Goal: Information Seeking & Learning: Learn about a topic

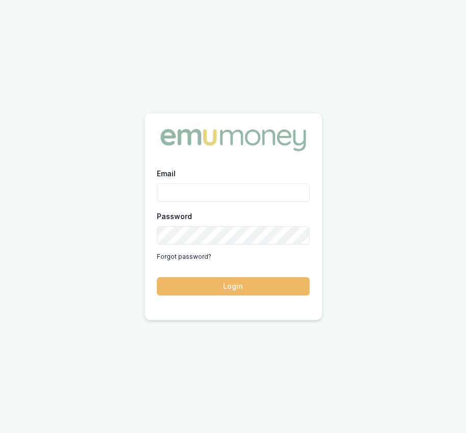
type input "Eujin.ooi@emumoney.com.au"
click at [181, 294] on button "Login" at bounding box center [233, 286] width 153 height 18
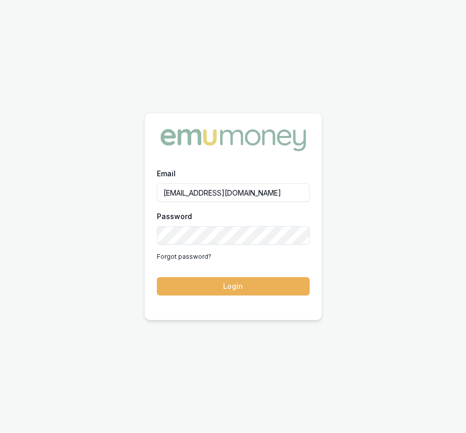
click at [181, 294] on form "Email Eujin.ooi@emumoney.com.au Password Forgot password? Login" at bounding box center [233, 231] width 153 height 128
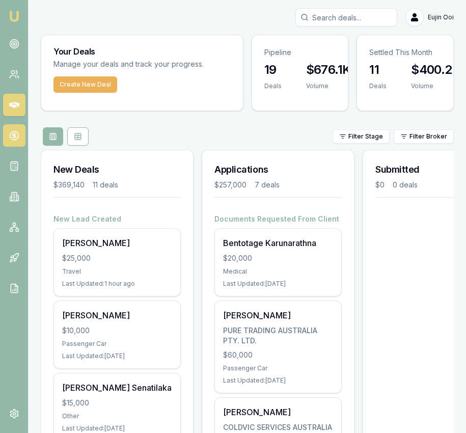
click at [12, 136] on icon at bounding box center [14, 135] width 10 height 10
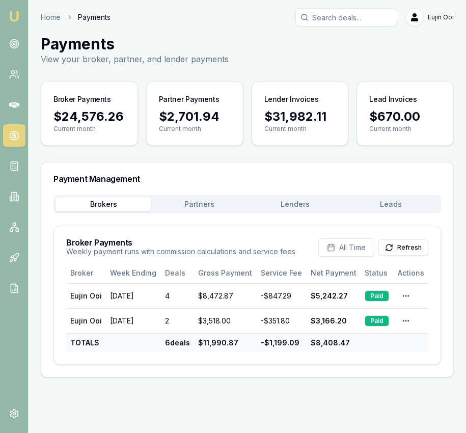
drag, startPoint x: 294, startPoint y: 194, endPoint x: 295, endPoint y: 203, distance: 9.2
click at [294, 194] on div "Payment Management" at bounding box center [247, 178] width 412 height 33
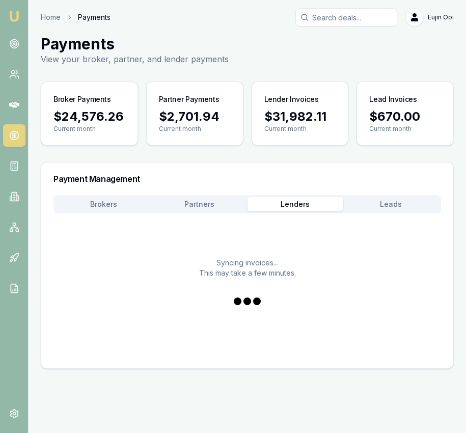
click at [295, 203] on button "Lenders" at bounding box center [295, 204] width 96 height 14
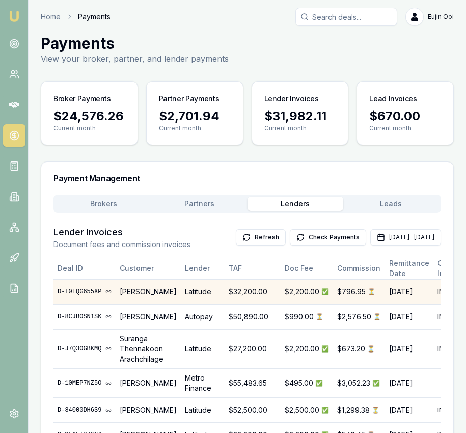
scroll to position [0, 128]
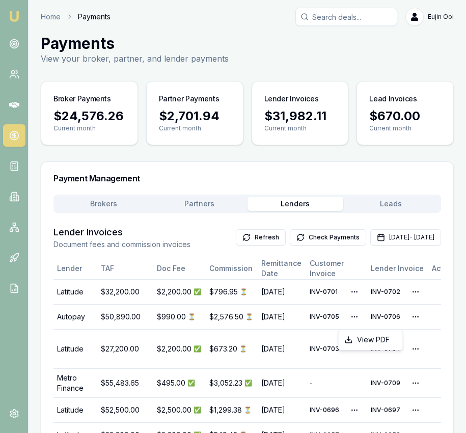
click at [392, 317] on html "Emu Broker Home Payments Eujin Ooi Toggle Menu Payments View your broker, partn…" at bounding box center [233, 215] width 466 height 433
click at [379, 337] on div "View PDF" at bounding box center [371, 339] width 60 height 16
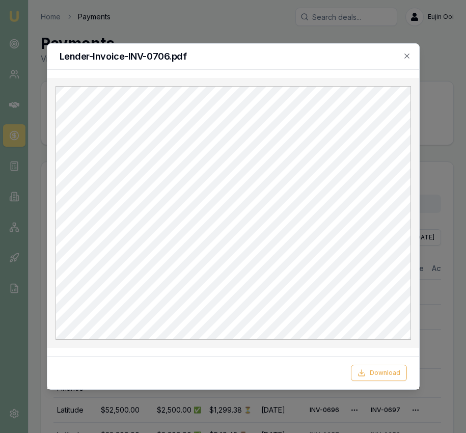
scroll to position [0, 0]
click at [406, 53] on icon "button" at bounding box center [407, 56] width 8 height 8
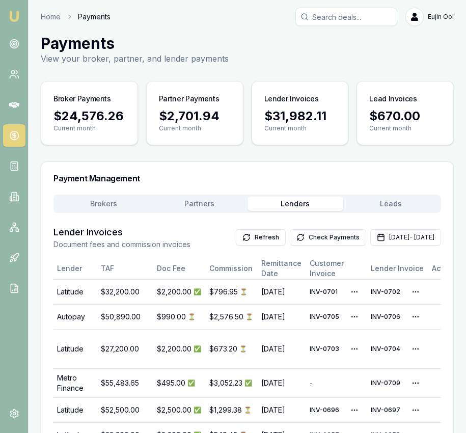
click at [298, 242] on button "Check Payments" at bounding box center [328, 237] width 76 height 16
click at [19, 46] on link at bounding box center [14, 44] width 22 height 22
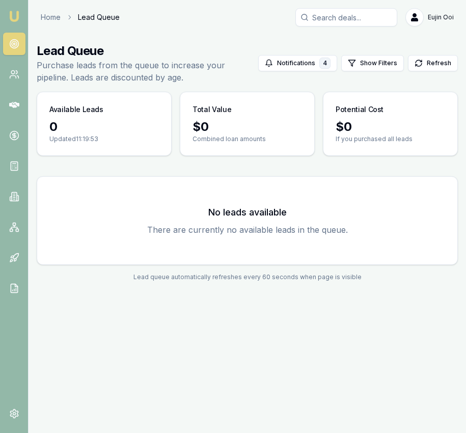
click at [16, 17] on img at bounding box center [14, 16] width 12 height 12
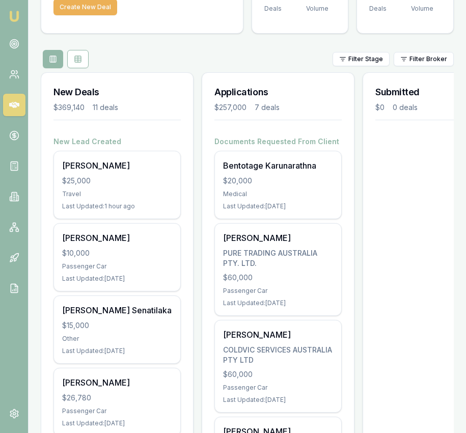
scroll to position [74, 0]
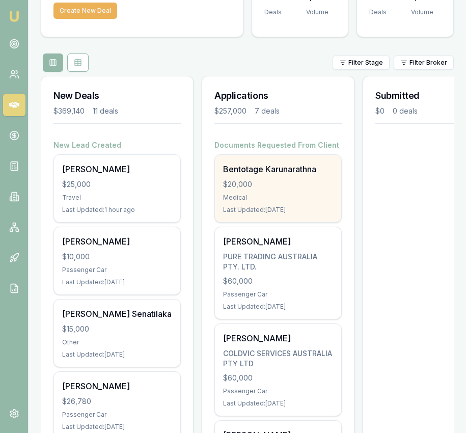
click at [290, 178] on div "Bentotage Karunarathna $20,000 Medical Last Updated: 6 days ago" at bounding box center [278, 188] width 126 height 67
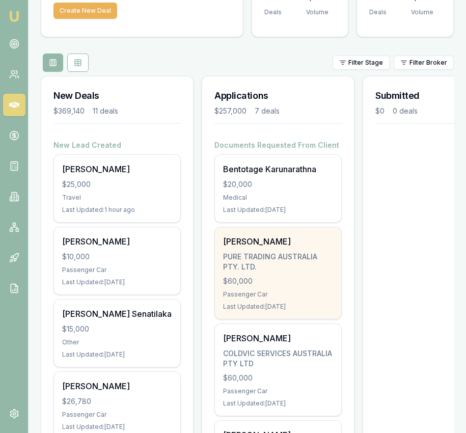
click at [277, 248] on div "Armindokht Bakhtiari PURE TRADING AUSTRALIA PTY. LTD. $60,000 Passenger Car Las…" at bounding box center [278, 273] width 126 height 92
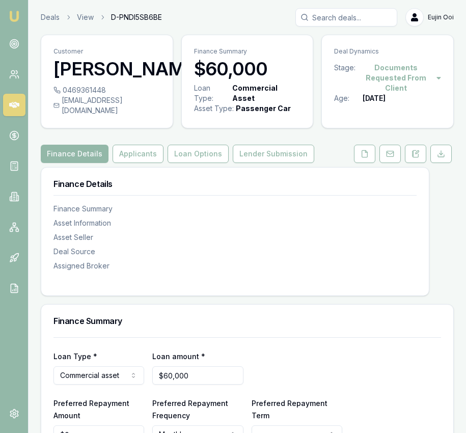
click at [391, 66] on html "Emu Broker Deals View D-PNDI5SB6BE Eujin Ooi Toggle Menu Customer Armindokht Ba…" at bounding box center [233, 216] width 466 height 433
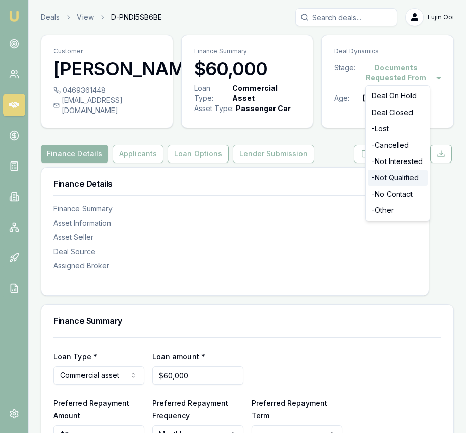
click at [393, 175] on div "- Not Qualified" at bounding box center [398, 178] width 60 height 16
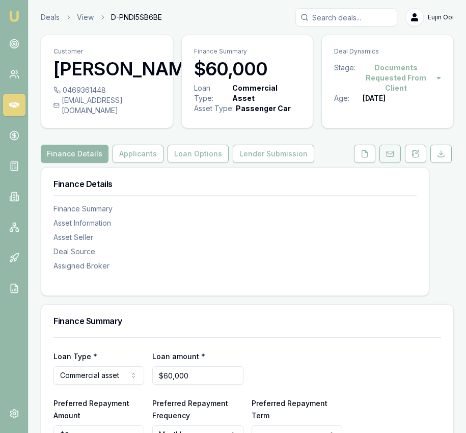
scroll to position [1, 0]
drag, startPoint x: 11, startPoint y: 12, endPoint x: 36, endPoint y: 0, distance: 27.3
click at [11, 12] on img at bounding box center [14, 16] width 12 height 12
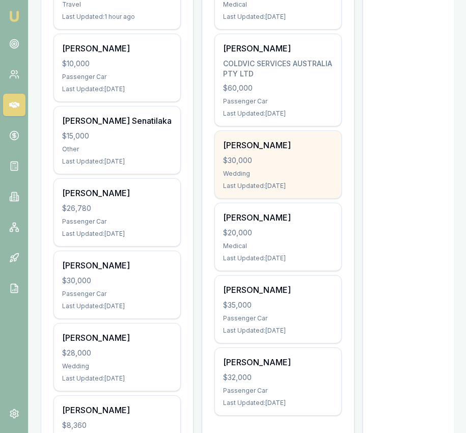
scroll to position [269, 0]
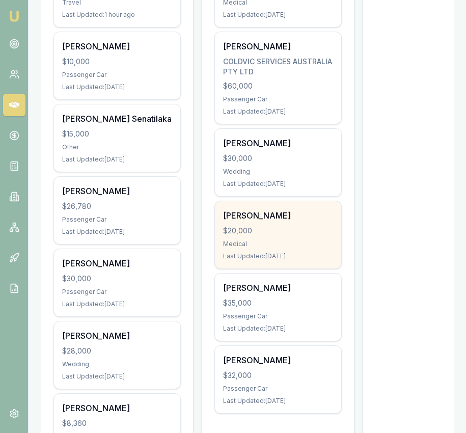
click at [276, 238] on div "Noman Tawakal $20,000 Medical Last Updated: 26 days ago" at bounding box center [278, 234] width 126 height 67
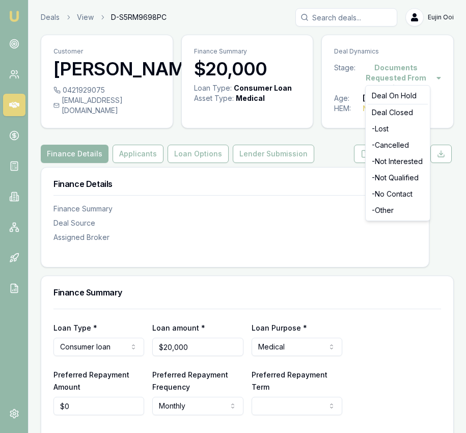
click at [414, 69] on html "Emu Broker Deals View D-S5RM9698PC [PERSON_NAME] Toggle Menu Customer [PERSON_N…" at bounding box center [233, 216] width 466 height 433
drag, startPoint x: 405, startPoint y: 143, endPoint x: 389, endPoint y: 144, distance: 15.3
click at [405, 142] on div "- Cancelled" at bounding box center [398, 145] width 60 height 16
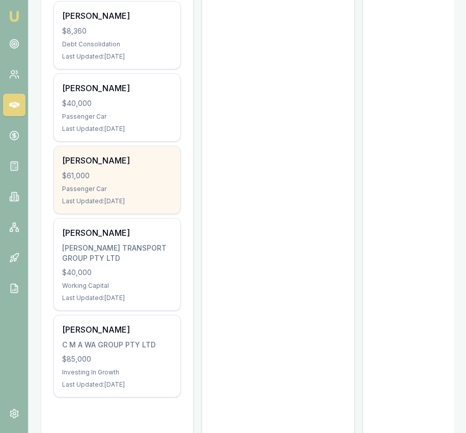
scroll to position [665, 0]
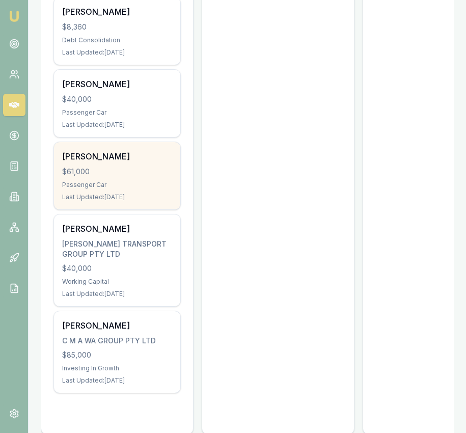
click at [161, 180] on div "gaurav sharma $61,000 Passenger Car Last Updated: 12 days ago" at bounding box center [117, 175] width 126 height 67
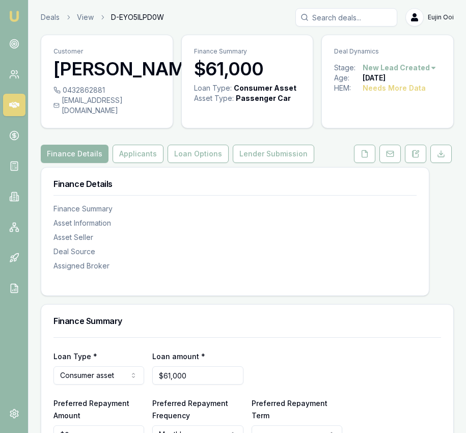
click at [395, 67] on html "Emu Broker Deals View D-EYO5ILPD0W [PERSON_NAME] Toggle Menu Customer [PERSON_N…" at bounding box center [233, 216] width 466 height 433
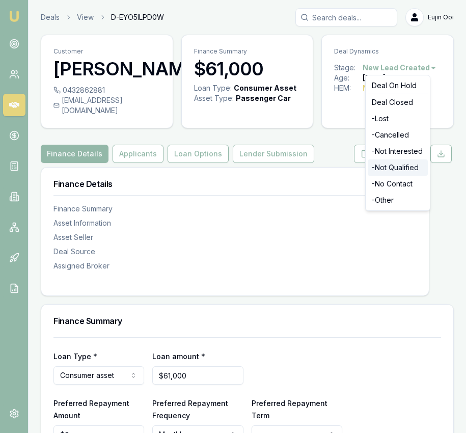
click at [395, 169] on div "- Not Qualified" at bounding box center [398, 167] width 60 height 16
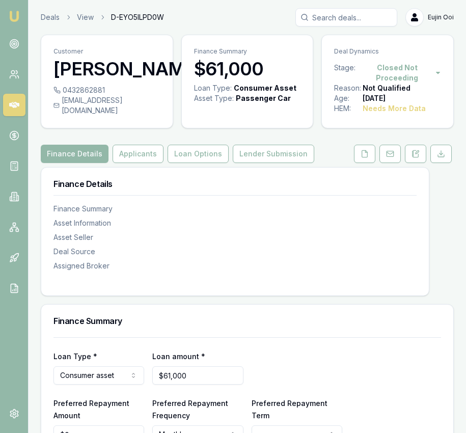
click at [13, 22] on img at bounding box center [14, 16] width 12 height 12
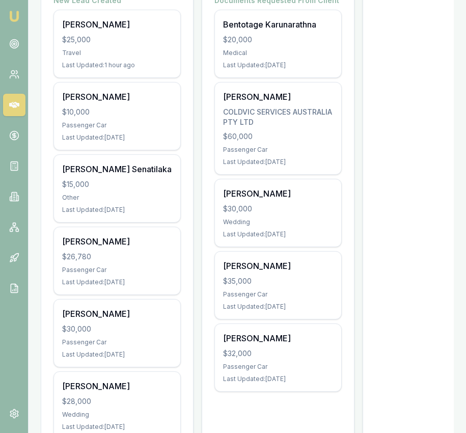
scroll to position [219, 0]
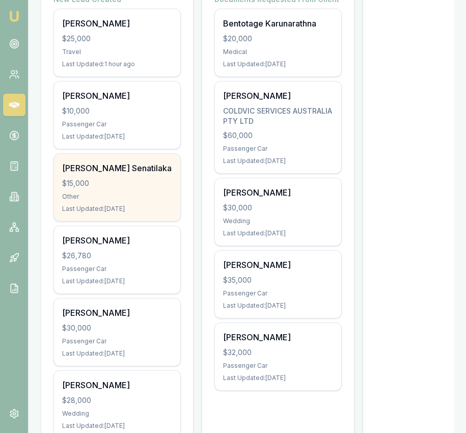
click at [146, 165] on div "[PERSON_NAME] Senatilaka" at bounding box center [117, 168] width 110 height 12
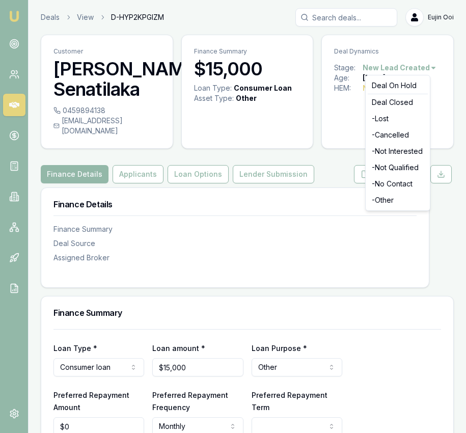
click at [382, 65] on html "Emu Broker Deals View D-HYP2KPGIZM Eujin Ooi Toggle Menu Customer Thyaga Senati…" at bounding box center [233, 216] width 466 height 433
click at [385, 122] on div "- Lost" at bounding box center [398, 118] width 60 height 16
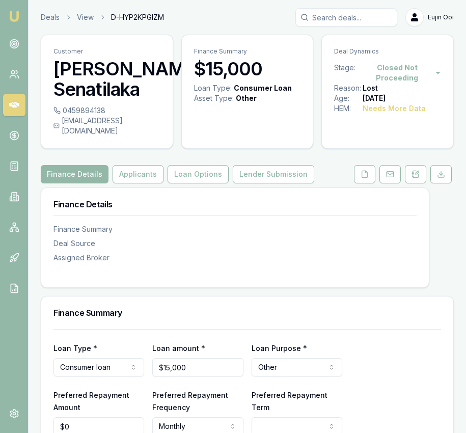
click at [10, 14] on img at bounding box center [14, 16] width 12 height 12
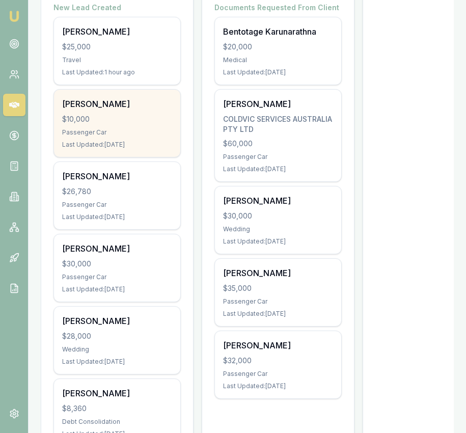
scroll to position [219, 0]
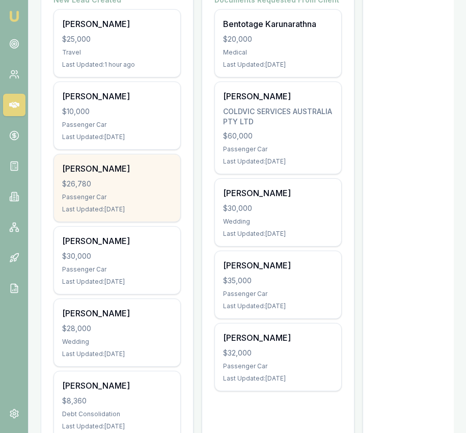
click at [153, 181] on div "$26,780" at bounding box center [117, 184] width 110 height 10
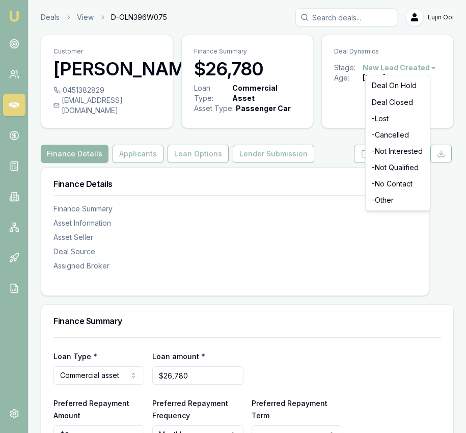
click at [395, 70] on html "Emu Broker Deals View D-OLN396W075 [PERSON_NAME] Toggle Menu Customer Kulniti N…" at bounding box center [233, 216] width 466 height 433
click at [399, 119] on div "- Lost" at bounding box center [398, 118] width 60 height 16
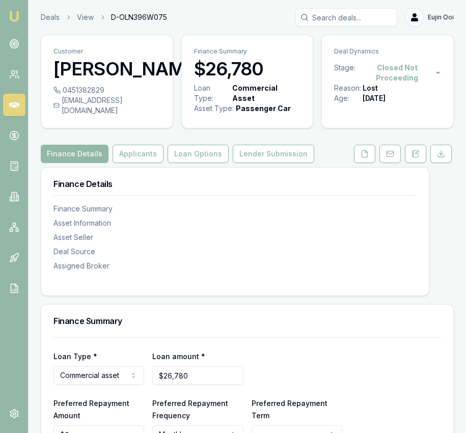
click at [15, 12] on img at bounding box center [14, 16] width 12 height 12
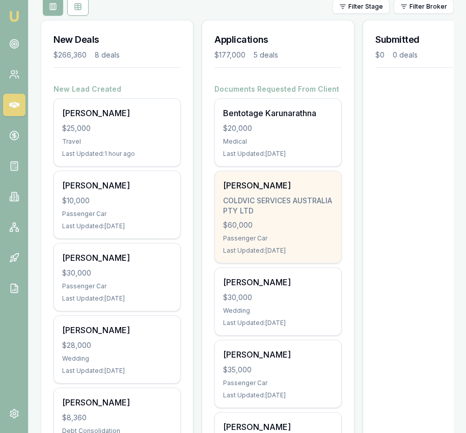
scroll to position [137, 0]
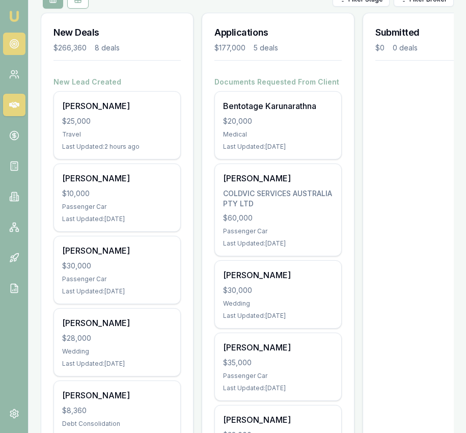
click at [17, 46] on circle at bounding box center [14, 44] width 9 height 9
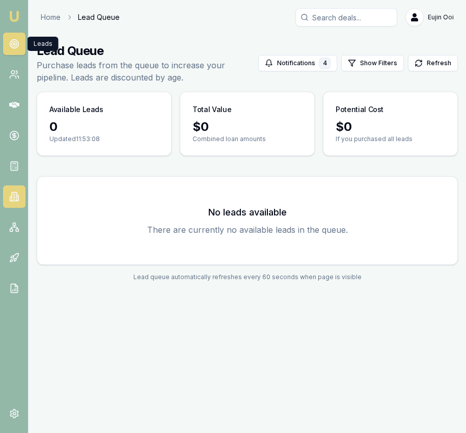
click at [15, 198] on icon at bounding box center [14, 196] width 10 height 10
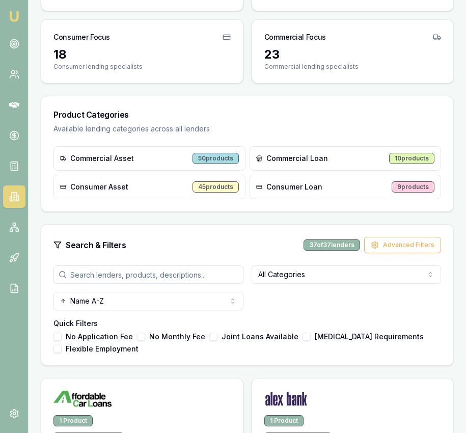
scroll to position [136, 0]
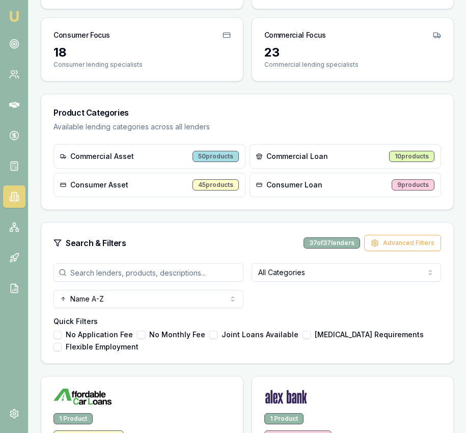
click at [161, 272] on input "search" at bounding box center [148, 272] width 190 height 18
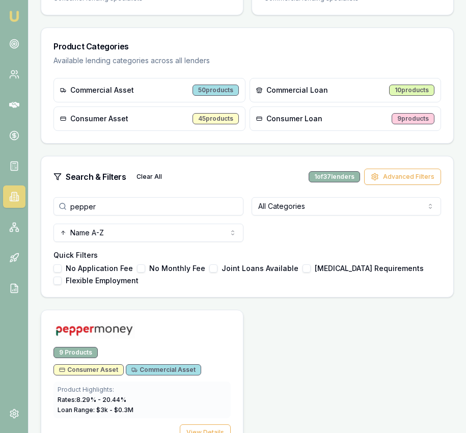
scroll to position [231, 0]
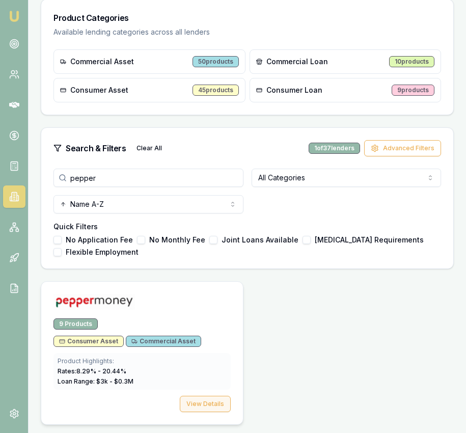
type input "pepper"
click at [208, 410] on button "View Details" at bounding box center [205, 404] width 51 height 16
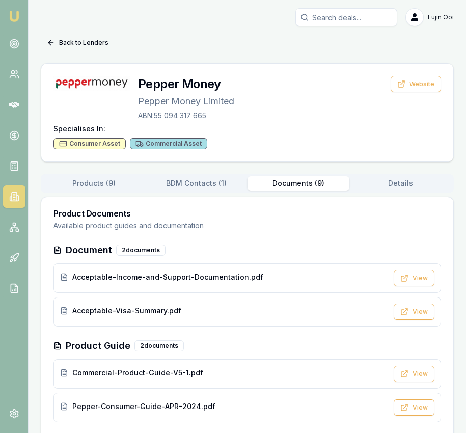
click at [313, 181] on button "Documents ( 9 )" at bounding box center [298, 183] width 102 height 14
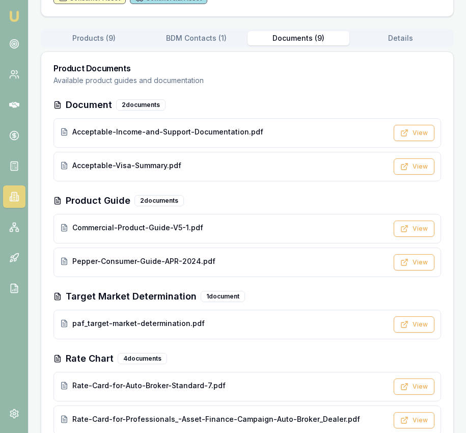
scroll to position [146, 0]
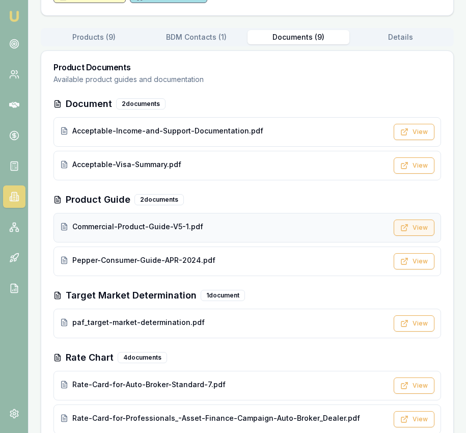
click at [409, 230] on button "View" at bounding box center [414, 227] width 41 height 16
click at [415, 226] on button "View" at bounding box center [414, 227] width 41 height 16
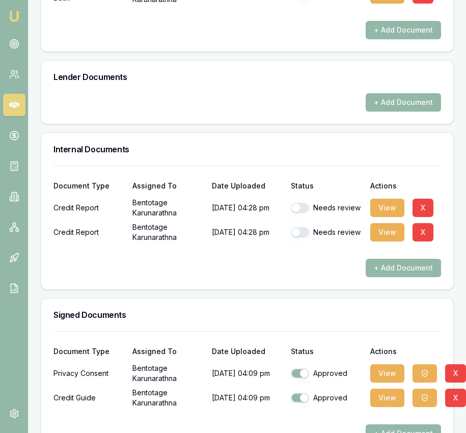
scroll to position [553, 0]
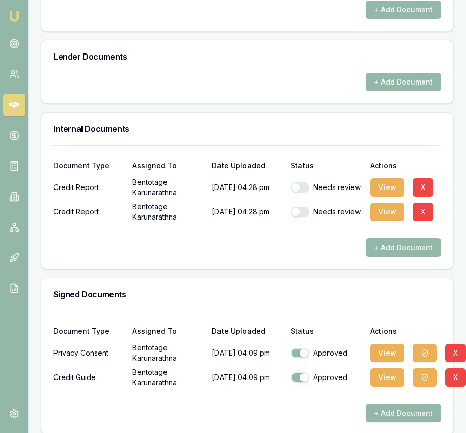
click at [342, 182] on div "Needs review" at bounding box center [326, 187] width 71 height 10
click at [383, 180] on button "View" at bounding box center [387, 187] width 34 height 18
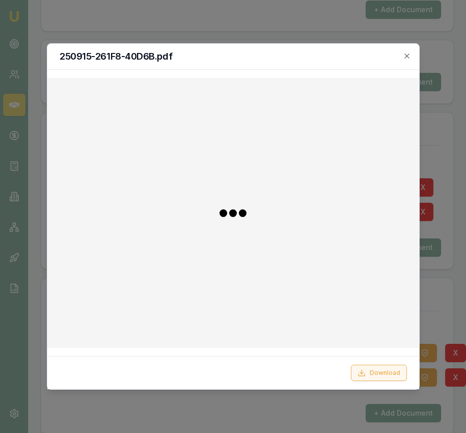
click at [378, 373] on button "Download" at bounding box center [379, 373] width 56 height 16
click at [409, 58] on icon "button" at bounding box center [407, 56] width 8 height 8
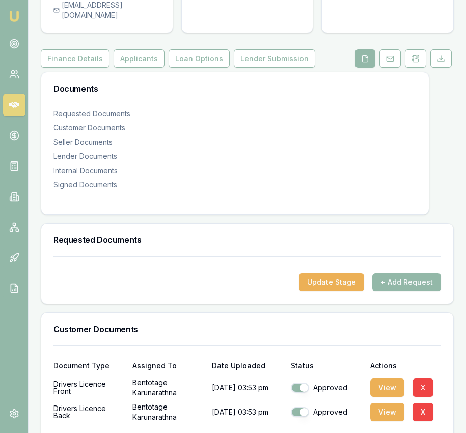
scroll to position [0, 0]
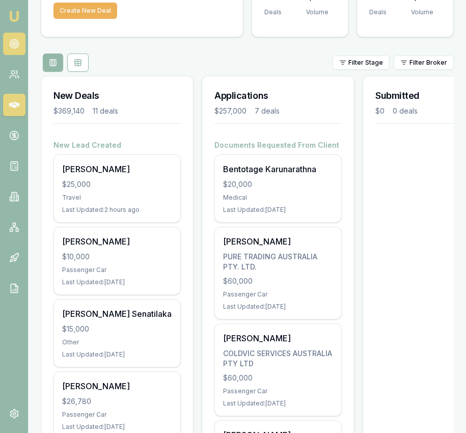
click at [19, 46] on link at bounding box center [14, 44] width 22 height 22
click at [15, 42] on circle at bounding box center [14, 43] width 5 height 5
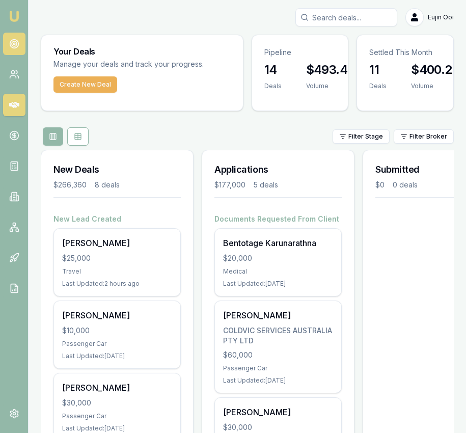
click at [16, 37] on link at bounding box center [14, 44] width 22 height 22
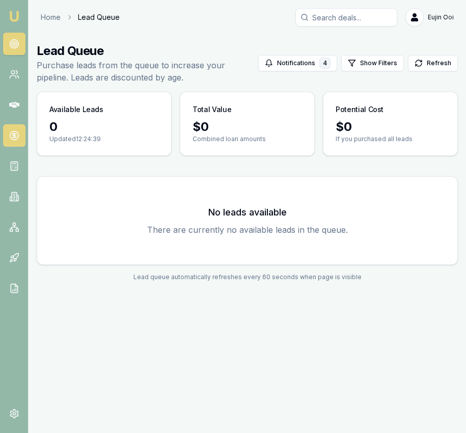
click at [14, 130] on icon at bounding box center [14, 135] width 10 height 10
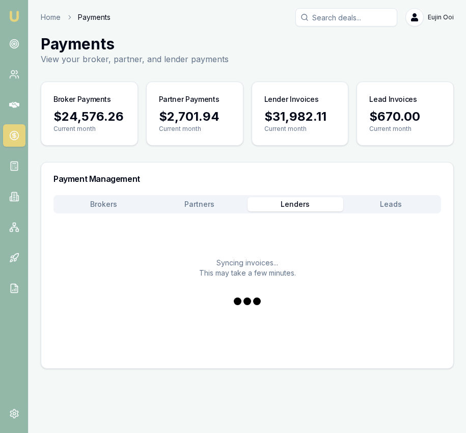
click at [291, 204] on button "Lenders" at bounding box center [295, 204] width 96 height 14
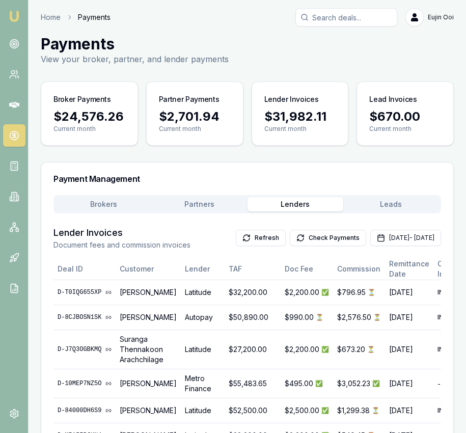
click at [114, 209] on button "Brokers" at bounding box center [103, 204] width 96 height 14
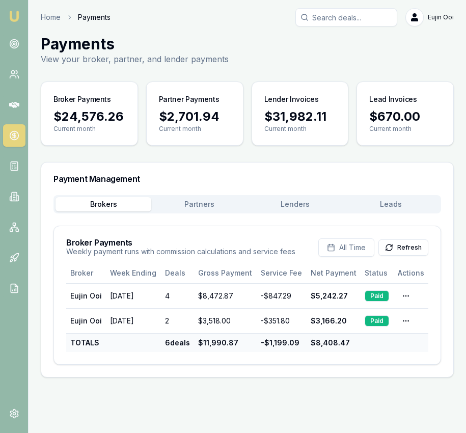
click at [303, 207] on button "Lenders" at bounding box center [295, 204] width 96 height 14
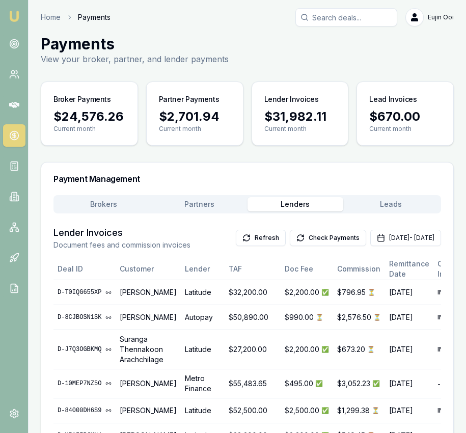
click at [199, 214] on div "Brokers Partners Lenders Leads Lender Invoices Document fees and commission inv…" at bounding box center [246, 401] width 387 height 412
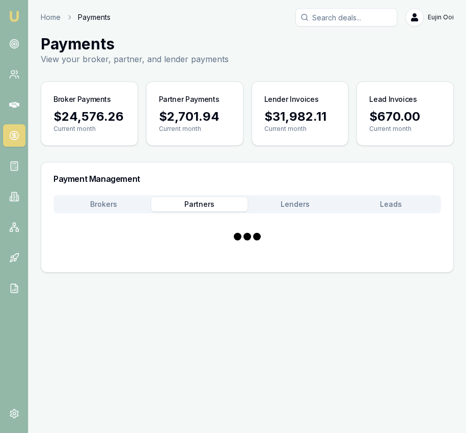
click at [198, 203] on button "Partners" at bounding box center [199, 204] width 96 height 14
click at [125, 208] on button "Brokers" at bounding box center [103, 204] width 96 height 14
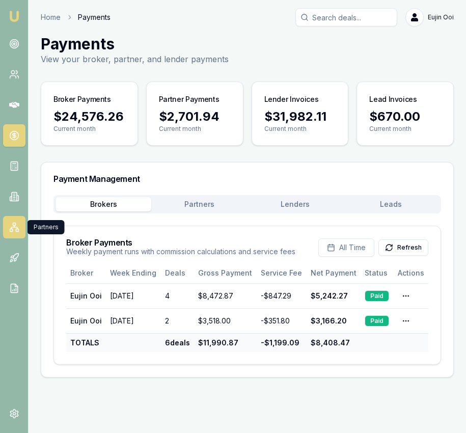
click at [11, 234] on link at bounding box center [14, 227] width 22 height 22
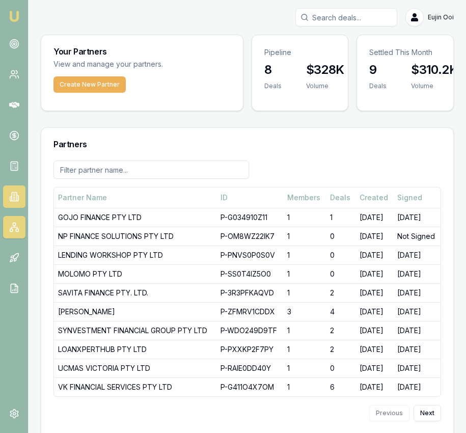
click at [15, 203] on link at bounding box center [14, 196] width 22 height 22
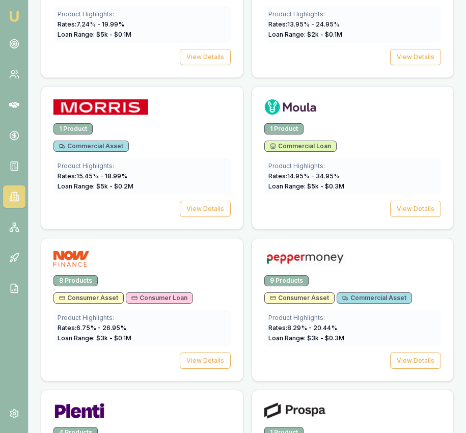
scroll to position [2260, 0]
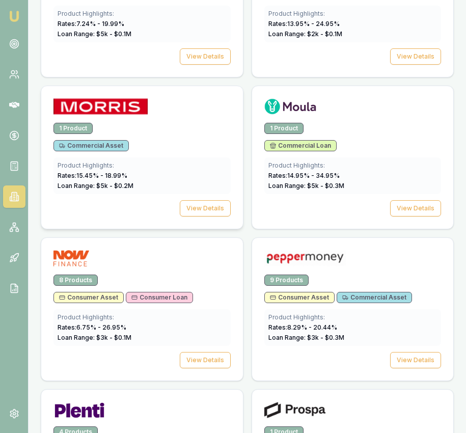
click at [195, 216] on div "1 Product Commercial Asset Product Highlights: Rates: 15.45 % - 18.99 % Loan Ra…" at bounding box center [142, 176] width 202 height 106
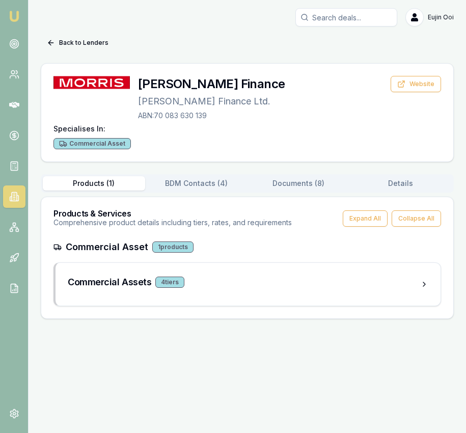
click at [301, 187] on button "Documents ( 8 )" at bounding box center [298, 183] width 102 height 14
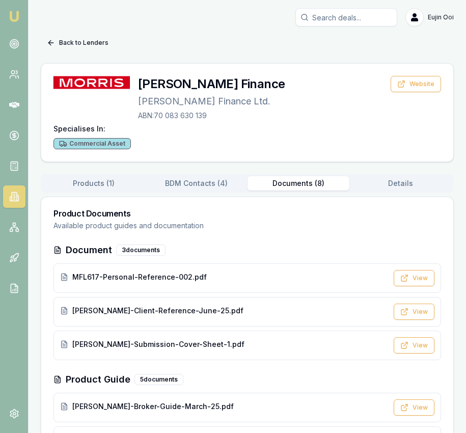
click at [96, 45] on button "Back to Lenders" at bounding box center [78, 43] width 74 height 16
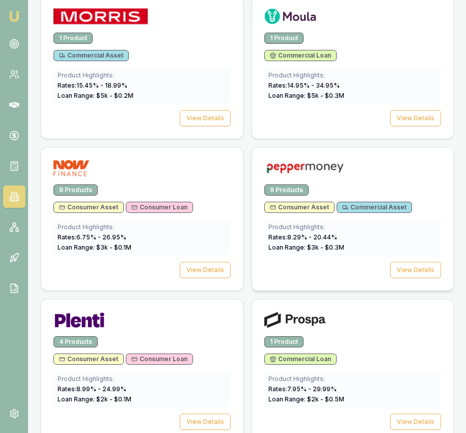
scroll to position [2343, 0]
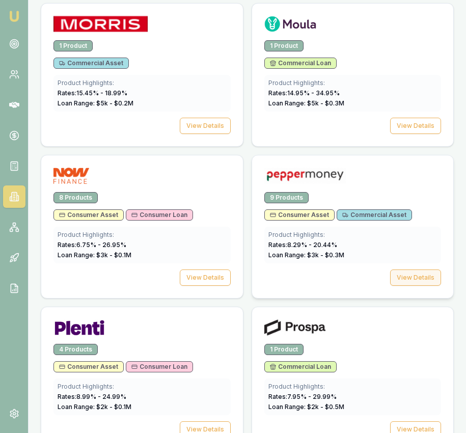
click at [414, 283] on button "View Details" at bounding box center [415, 277] width 51 height 16
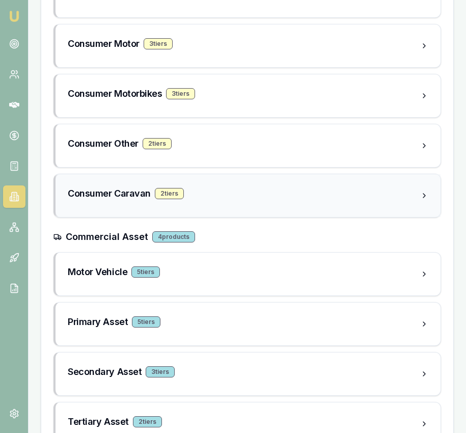
scroll to position [305, 0]
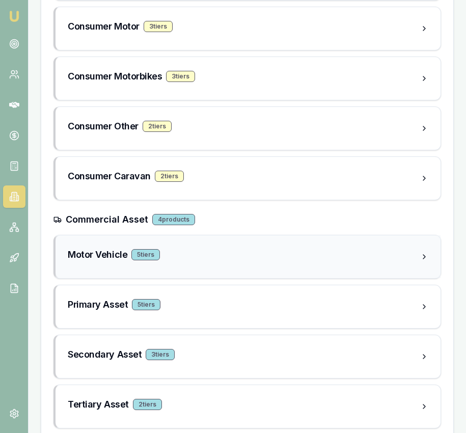
click at [370, 259] on div "Motor Vehicle 5 tier s" at bounding box center [244, 254] width 352 height 14
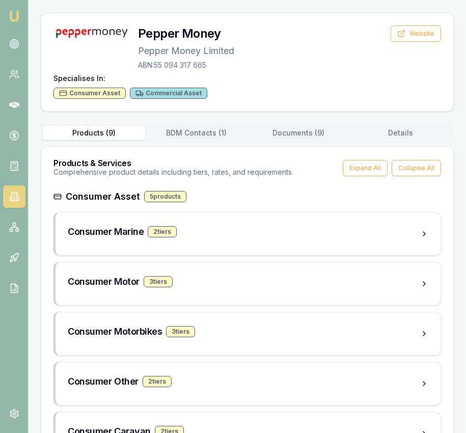
scroll to position [24, 0]
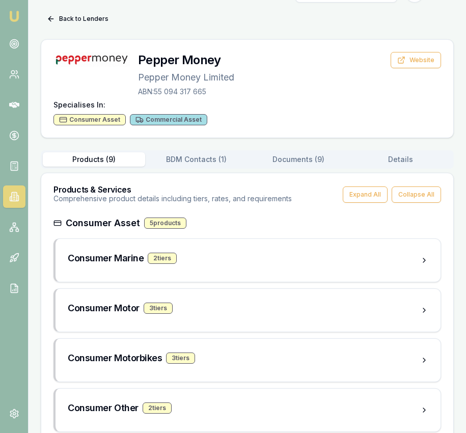
click at [309, 178] on div "Products & Services Comprehensive product details including tiers, rates, and r…" at bounding box center [247, 194] width 412 height 43
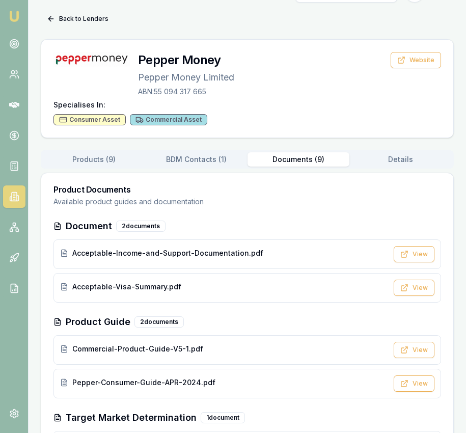
click at [313, 160] on button "Documents ( 9 )" at bounding box center [298, 159] width 102 height 14
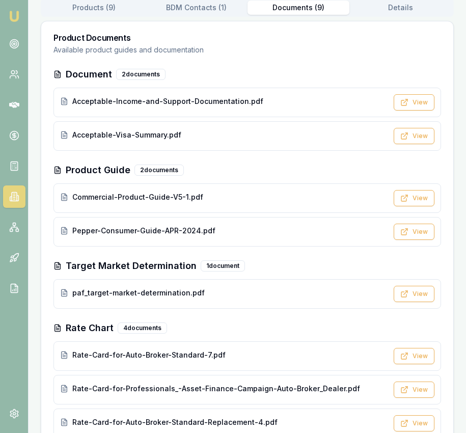
scroll to position [235, 0]
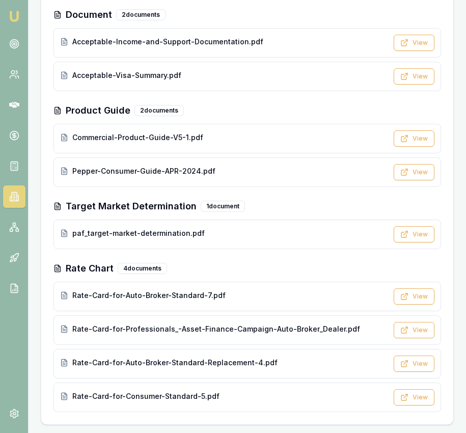
click at [201, 15] on div "Document 2 document s" at bounding box center [246, 15] width 387 height 14
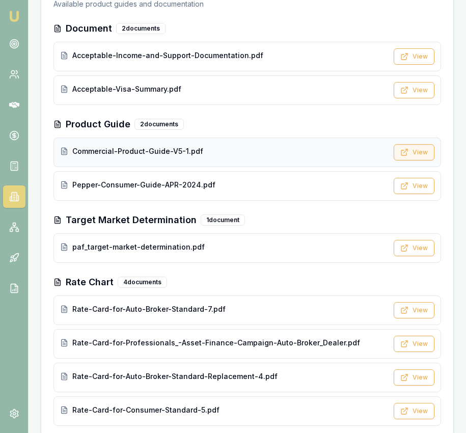
scroll to position [222, 0]
click at [399, 150] on button "View" at bounding box center [414, 152] width 41 height 16
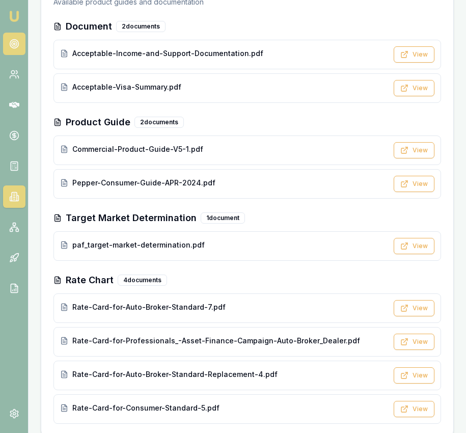
click at [11, 40] on icon at bounding box center [14, 44] width 10 height 10
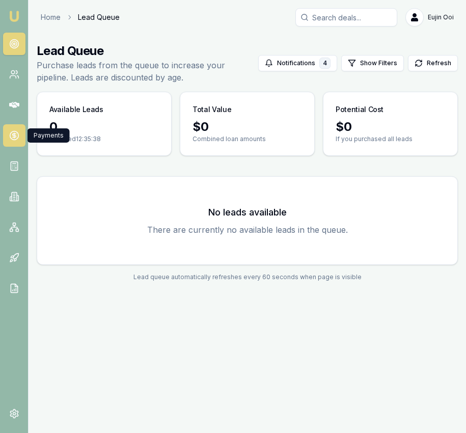
click at [19, 135] on link at bounding box center [14, 135] width 22 height 22
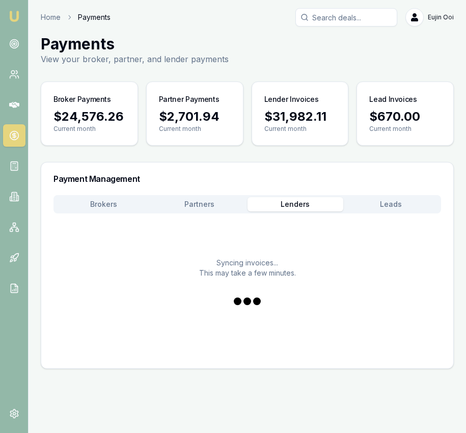
click at [299, 209] on button "Lenders" at bounding box center [295, 204] width 96 height 14
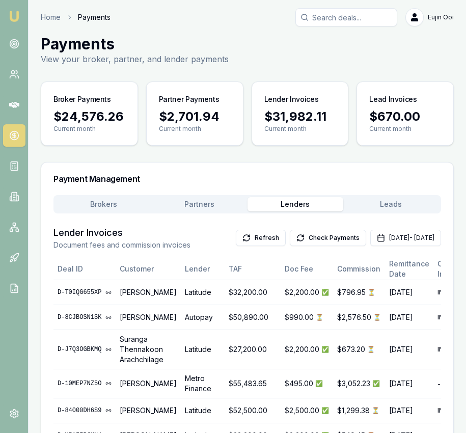
click at [295, 244] on button "Check Payments" at bounding box center [328, 238] width 76 height 16
click at [22, 42] on link at bounding box center [14, 44] width 22 height 22
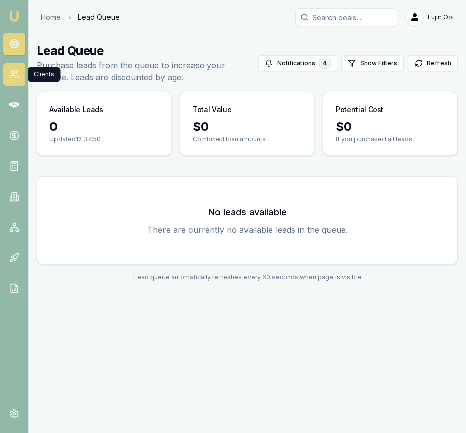
click at [21, 82] on link at bounding box center [14, 74] width 22 height 22
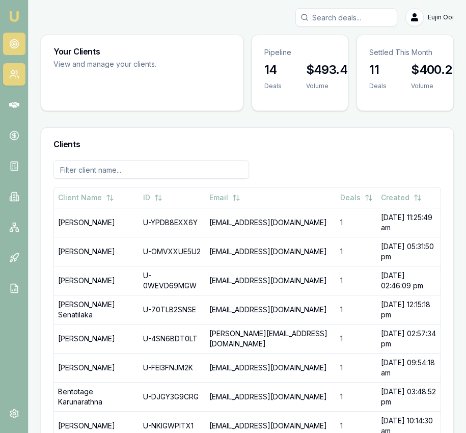
click at [17, 39] on icon at bounding box center [14, 44] width 10 height 10
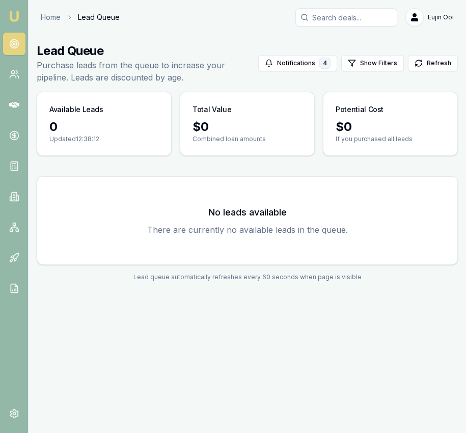
click at [155, 76] on p "Purchase leads from the queue to increase your pipeline. Leads are discounted b…" at bounding box center [147, 71] width 221 height 24
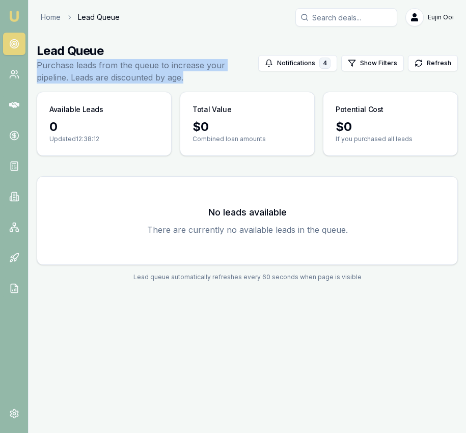
click at [155, 76] on p "Purchase leads from the queue to increase your pipeline. Leads are discounted b…" at bounding box center [147, 71] width 221 height 24
click at [16, 198] on icon at bounding box center [14, 196] width 10 height 10
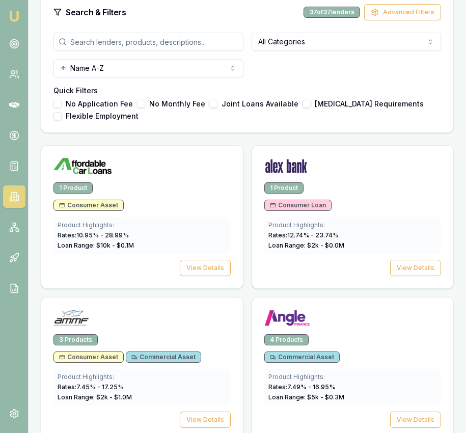
scroll to position [390, 0]
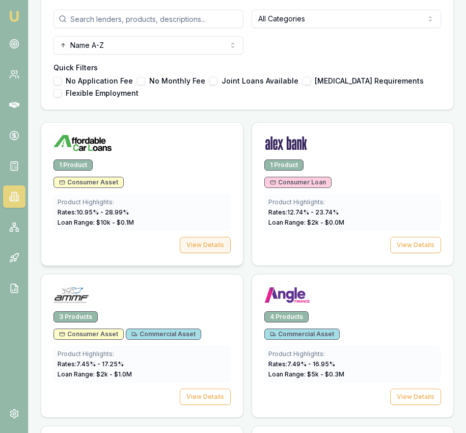
click at [206, 250] on button "View Details" at bounding box center [205, 245] width 51 height 16
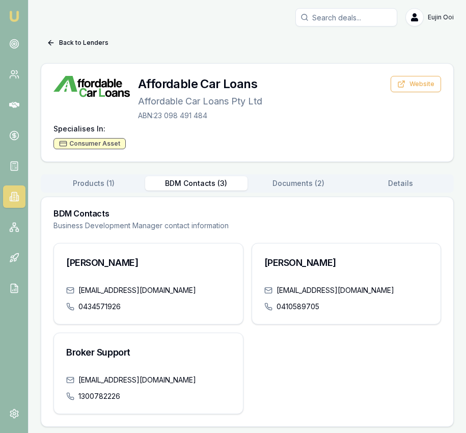
click at [209, 183] on button "BDM Contacts ( 3 )" at bounding box center [196, 183] width 102 height 14
click at [17, 196] on icon at bounding box center [14, 196] width 10 height 10
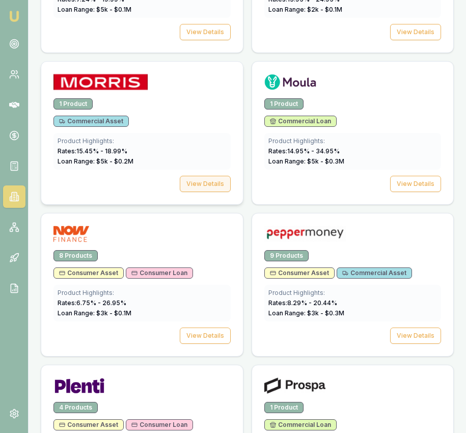
scroll to position [2287, 0]
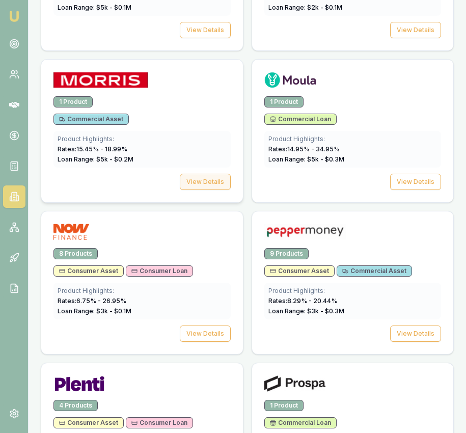
click at [210, 182] on button "View Details" at bounding box center [205, 182] width 51 height 16
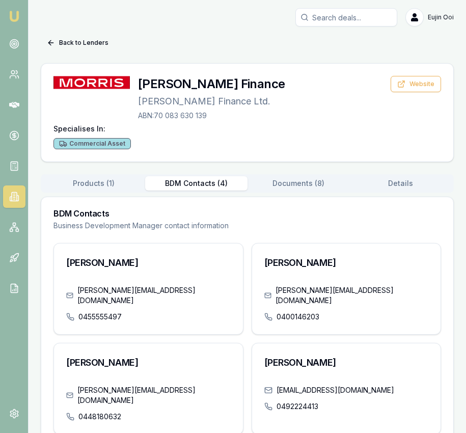
click at [210, 182] on button "BDM Contacts ( 4 )" at bounding box center [196, 183] width 102 height 14
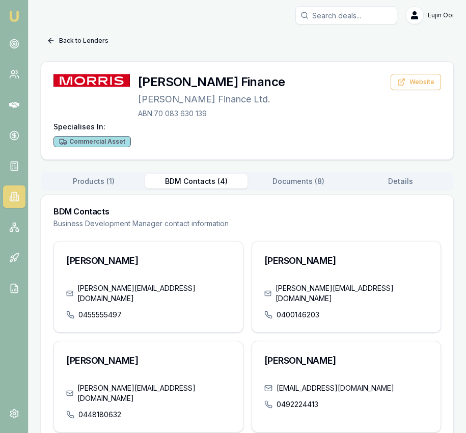
click at [67, 38] on button "Back to Lenders" at bounding box center [78, 41] width 74 height 16
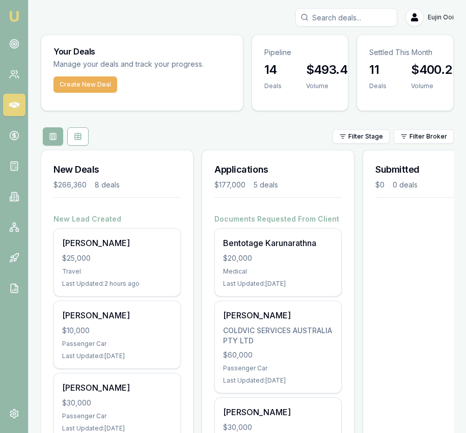
click at [352, 20] on input "Search deals" at bounding box center [346, 17] width 102 height 18
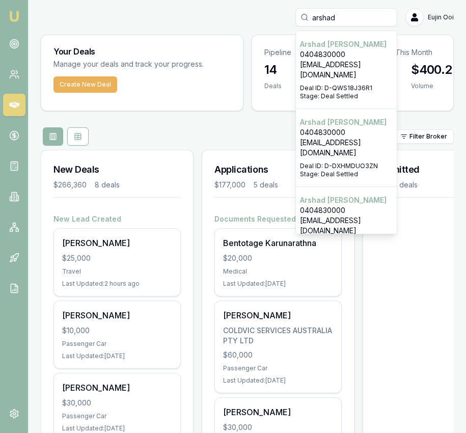
type input "arshad"
click at [366, 205] on p "0404830000" at bounding box center [346, 210] width 93 height 10
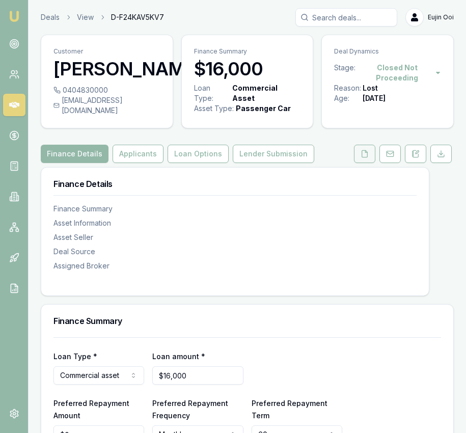
click at [367, 163] on button at bounding box center [364, 154] width 21 height 18
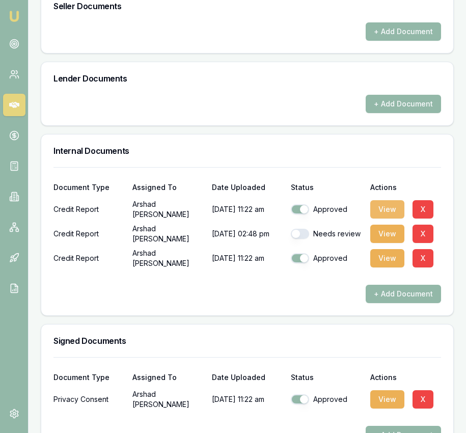
scroll to position [542, 1]
click at [389, 215] on button "View" at bounding box center [387, 209] width 34 height 18
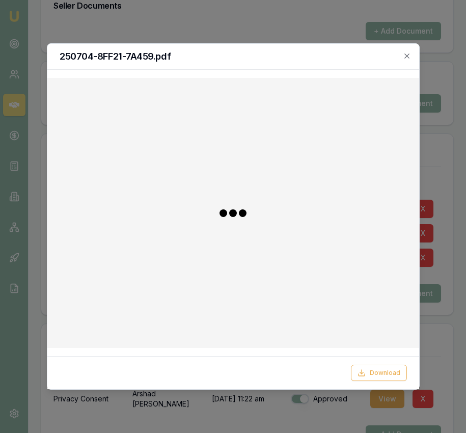
click at [383, 216] on div at bounding box center [232, 213] width 355 height 10
click at [379, 366] on button "Download" at bounding box center [379, 373] width 56 height 16
click at [406, 53] on icon "button" at bounding box center [407, 56] width 8 height 8
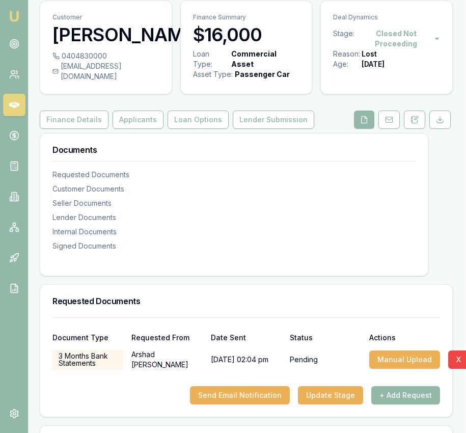
scroll to position [34, 0]
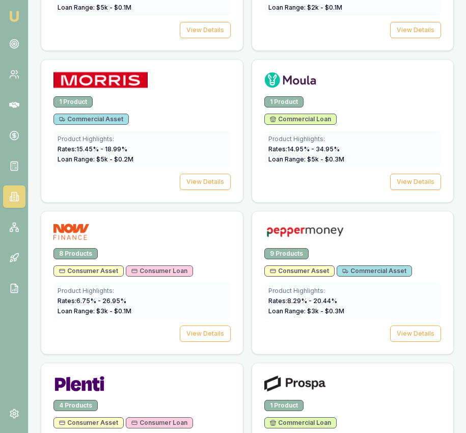
scroll to position [2288, 0]
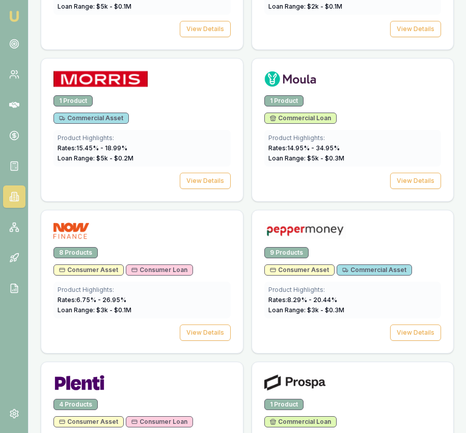
click at [9, 10] on img at bounding box center [14, 16] width 12 height 12
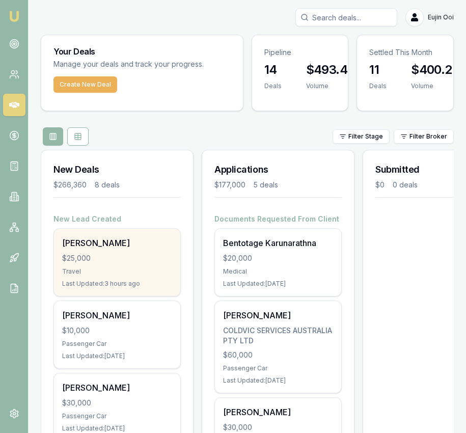
click at [120, 256] on div "$25,000" at bounding box center [117, 258] width 110 height 10
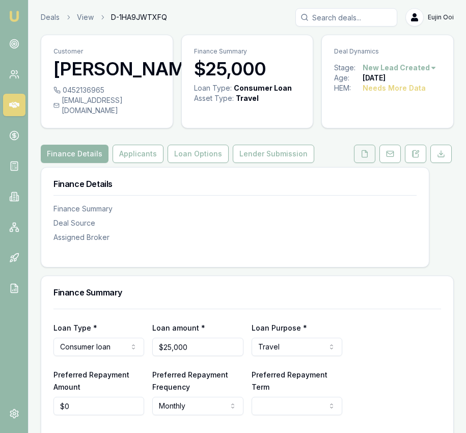
click at [359, 163] on button at bounding box center [364, 154] width 21 height 18
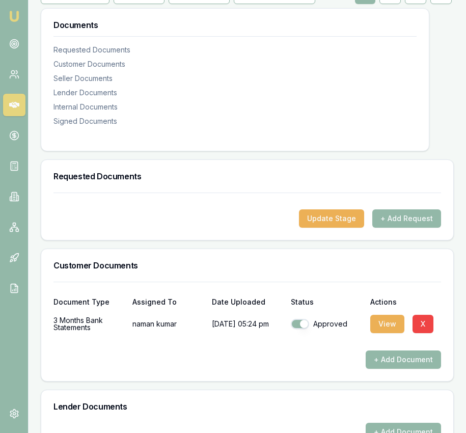
scroll to position [155, 0]
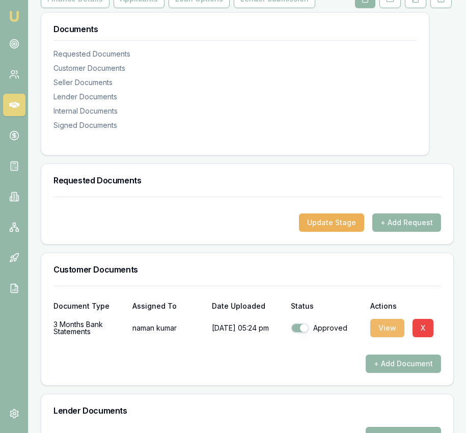
click at [381, 337] on button "View" at bounding box center [387, 328] width 34 height 18
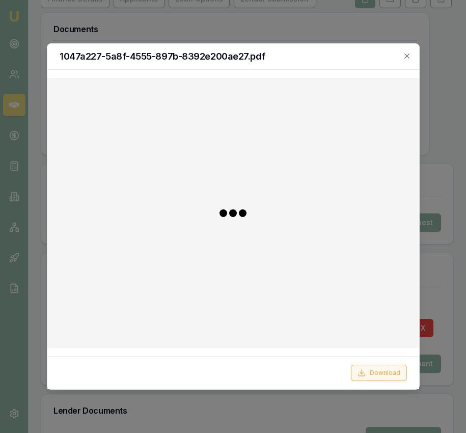
click at [384, 376] on button "Download" at bounding box center [379, 373] width 56 height 16
click at [405, 58] on icon "button" at bounding box center [407, 56] width 8 height 8
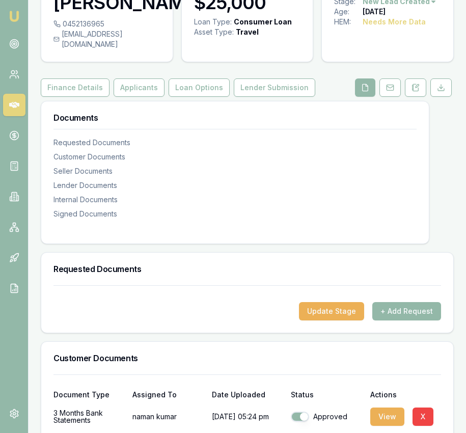
scroll to position [58, 0]
